Goal: Transaction & Acquisition: Download file/media

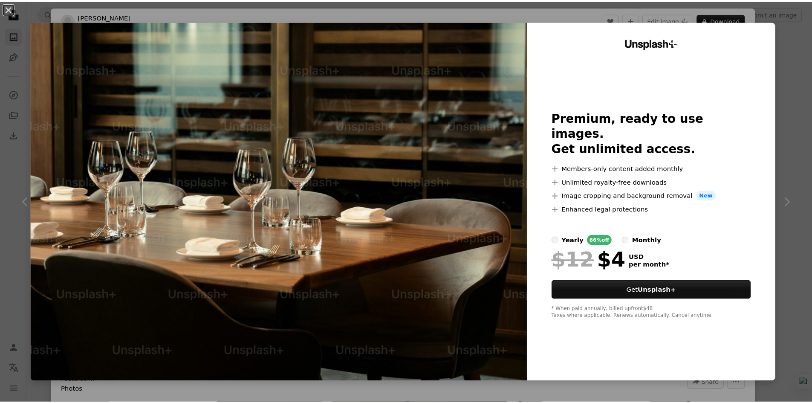
scroll to position [1330, 0]
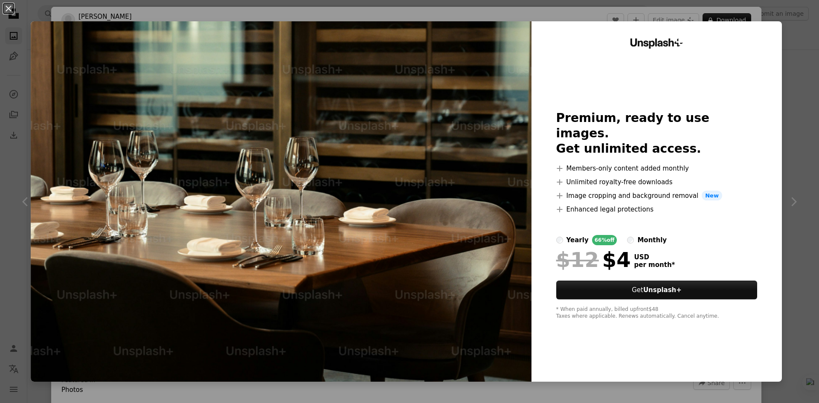
click at [477, 177] on img at bounding box center [281, 201] width 501 height 360
click at [10, 8] on button "An X shape" at bounding box center [8, 8] width 10 height 10
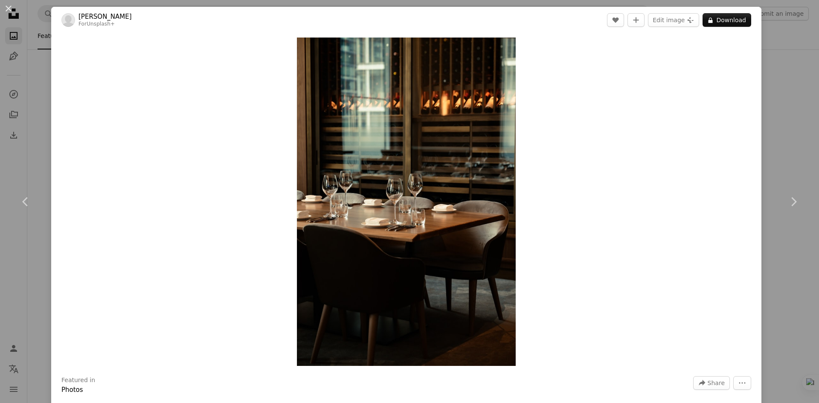
click at [781, 75] on div "An X shape Chevron left Chevron right [PERSON_NAME] For Unsplash+ A heart A plu…" at bounding box center [409, 201] width 819 height 403
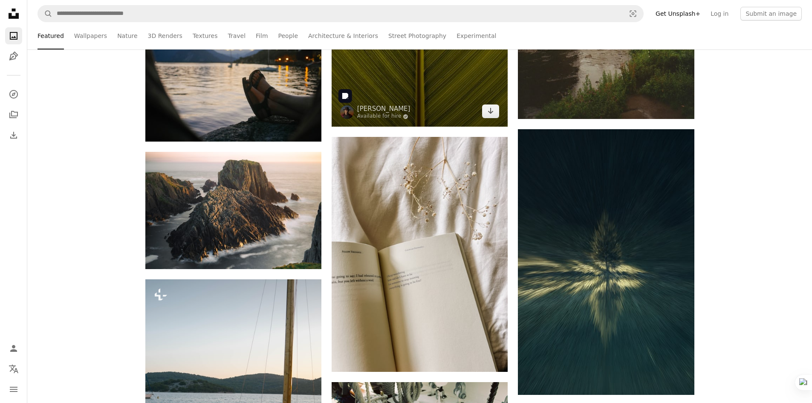
scroll to position [1970, 0]
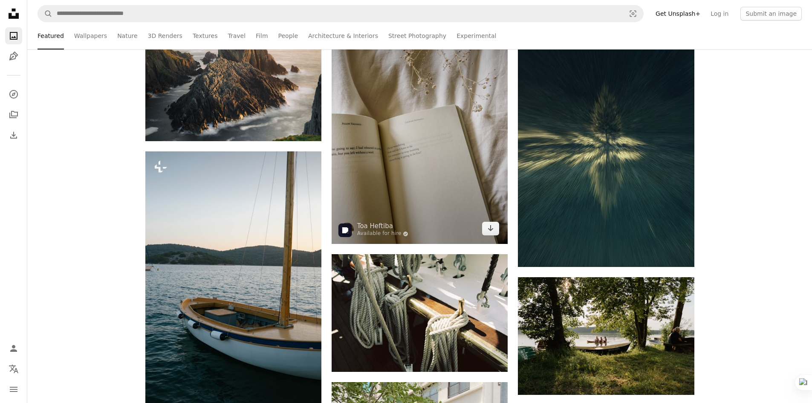
click at [434, 202] on img at bounding box center [420, 126] width 176 height 235
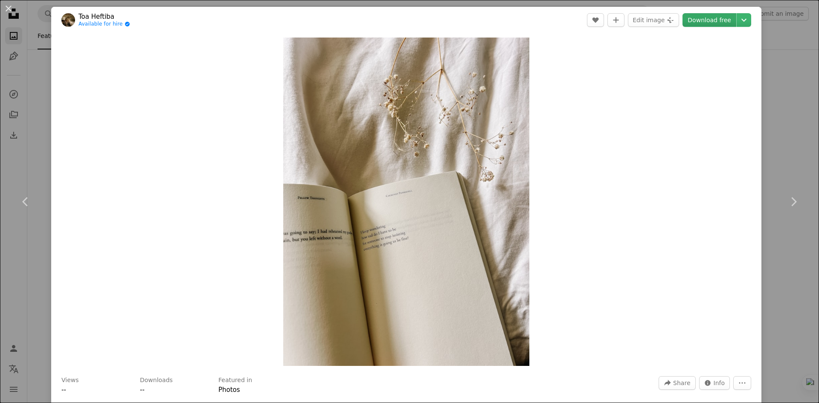
click at [692, 23] on link "Download free" at bounding box center [709, 20] width 54 height 14
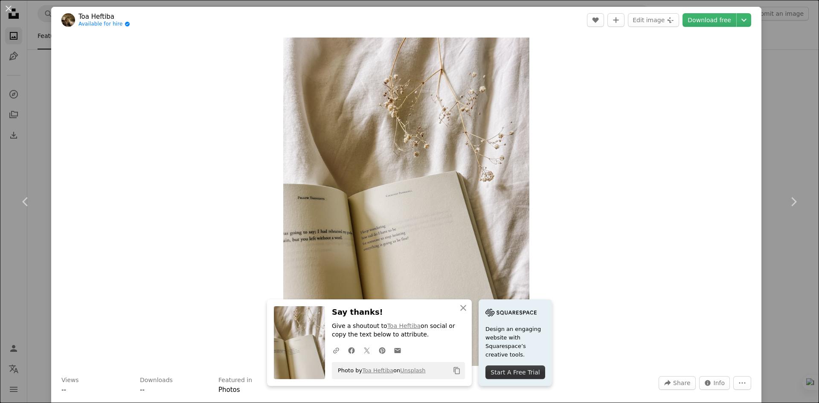
click at [778, 59] on div "An X shape Chevron left Chevron right An X shape Close Say thanks! Give a shout…" at bounding box center [409, 201] width 819 height 403
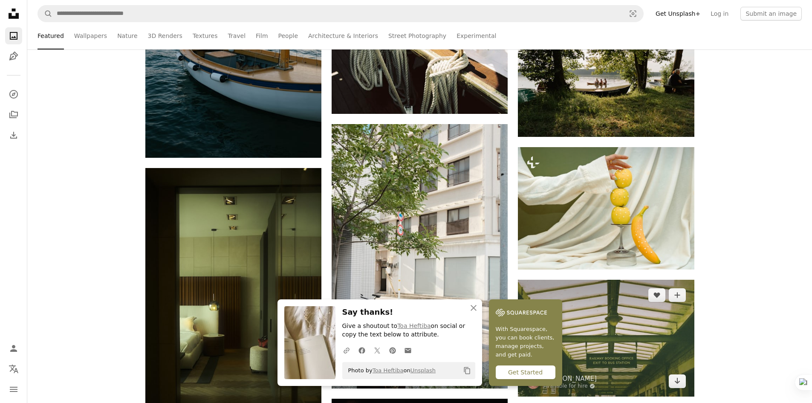
scroll to position [2268, 0]
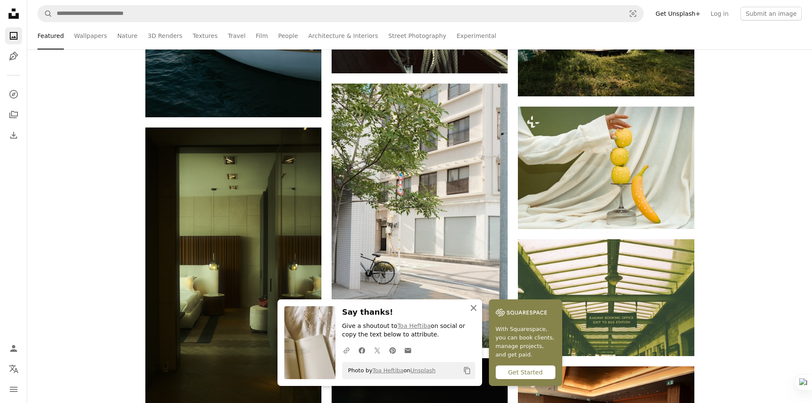
click at [476, 304] on icon "An X shape" at bounding box center [474, 308] width 10 height 10
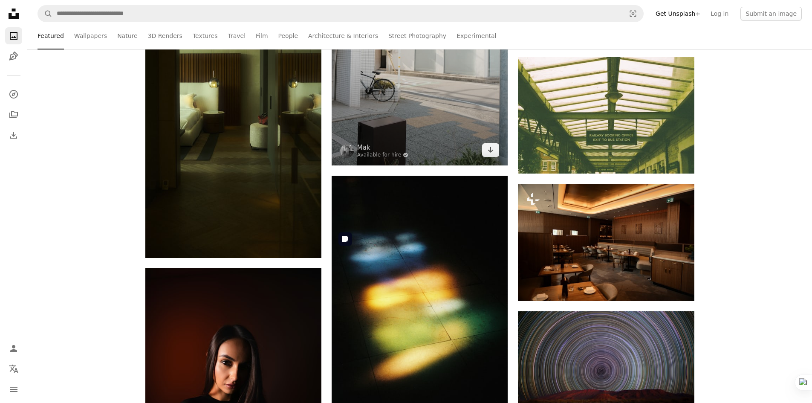
scroll to position [2396, 0]
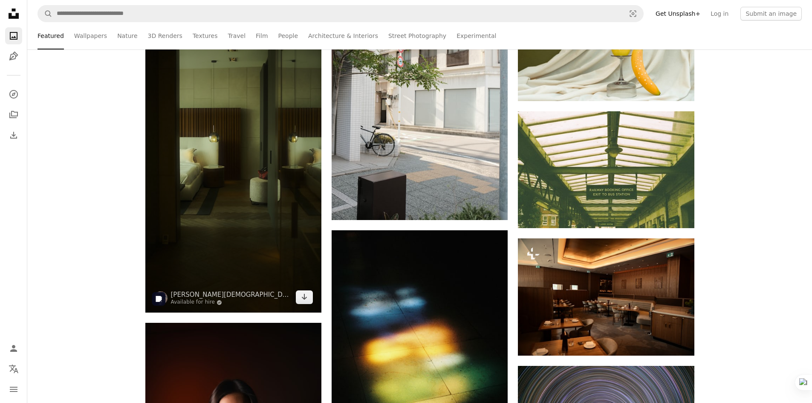
click at [257, 263] on img at bounding box center [233, 156] width 176 height 313
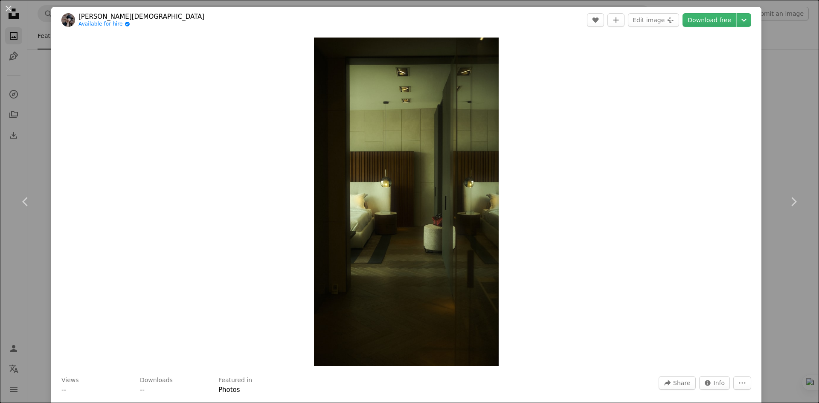
click at [775, 26] on div "An X shape Chevron left Chevron right [PERSON_NAME] Available for hire A checkm…" at bounding box center [409, 201] width 819 height 403
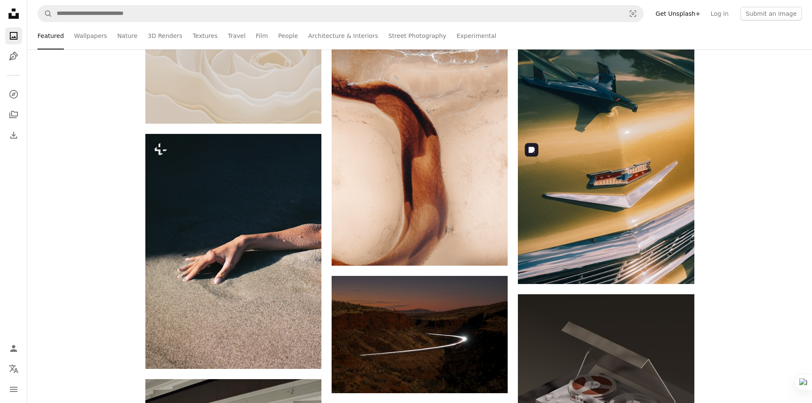
scroll to position [3974, 0]
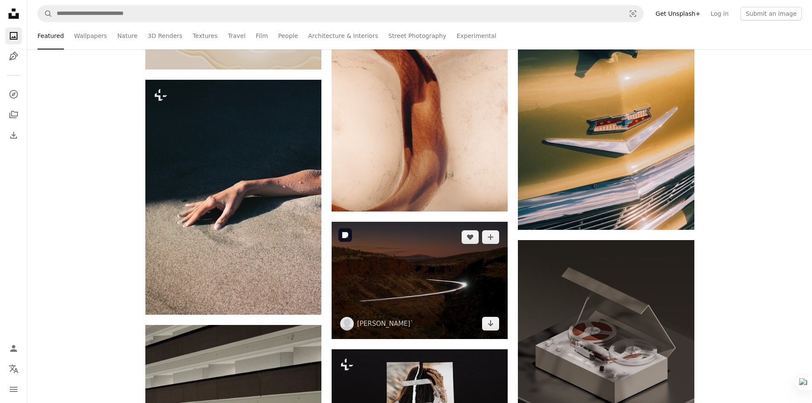
click at [468, 249] on img at bounding box center [420, 280] width 176 height 117
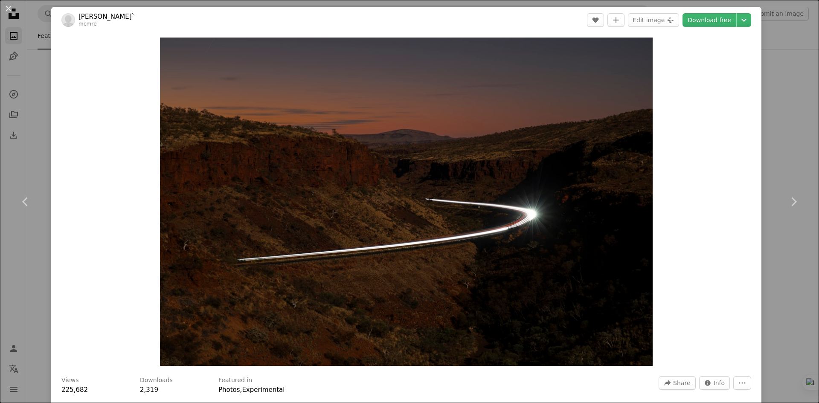
click at [785, 128] on div "An X shape Chevron left Chevron right [PERSON_NAME]` mcmre A heart A plus sign …" at bounding box center [409, 201] width 819 height 403
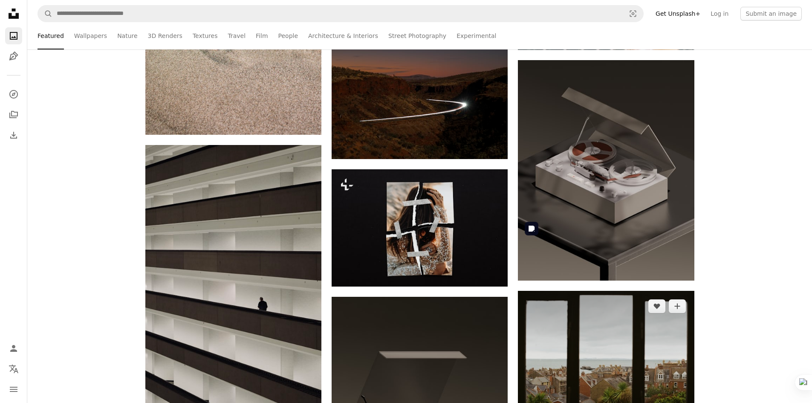
scroll to position [4229, 0]
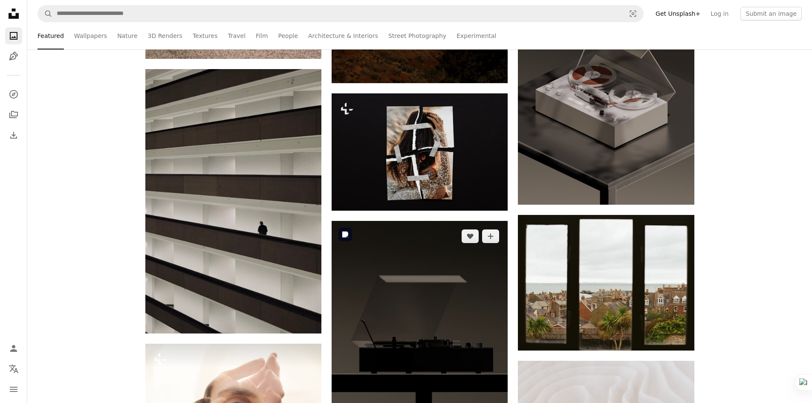
click at [443, 345] on img at bounding box center [420, 331] width 176 height 220
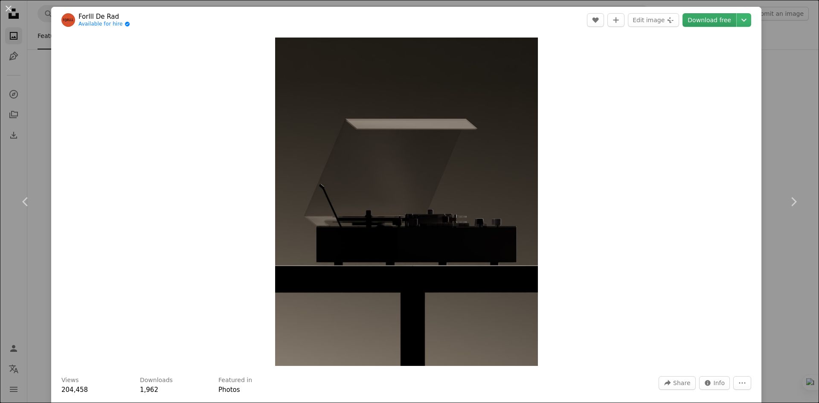
click at [698, 23] on link "Download free" at bounding box center [709, 20] width 54 height 14
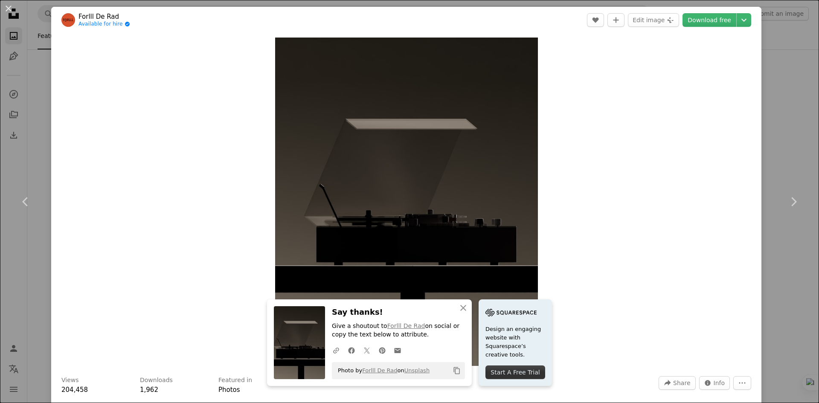
click at [778, 90] on div "An X shape Chevron left Chevron right An X shape Close Say thanks! Give a shout…" at bounding box center [409, 201] width 819 height 403
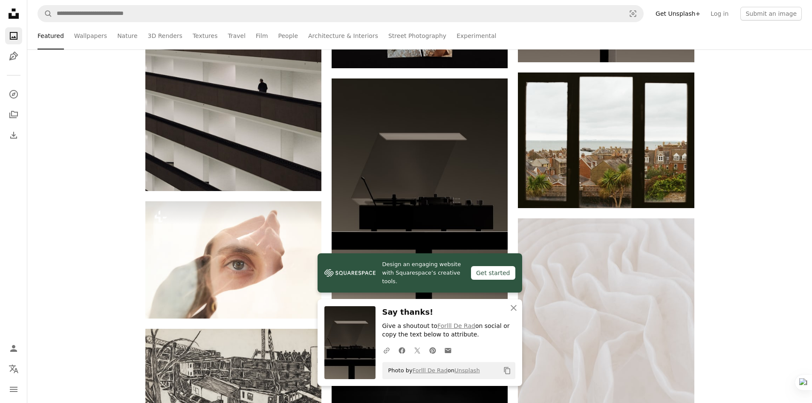
scroll to position [4443, 0]
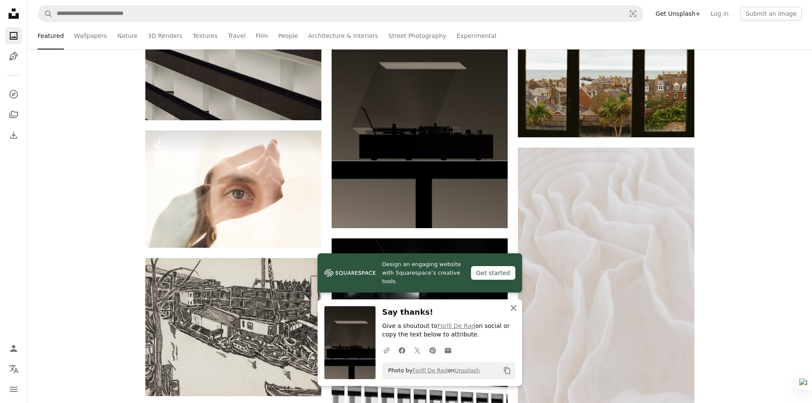
click at [514, 307] on icon "An X shape" at bounding box center [514, 308] width 10 height 10
